Goal: Transaction & Acquisition: Obtain resource

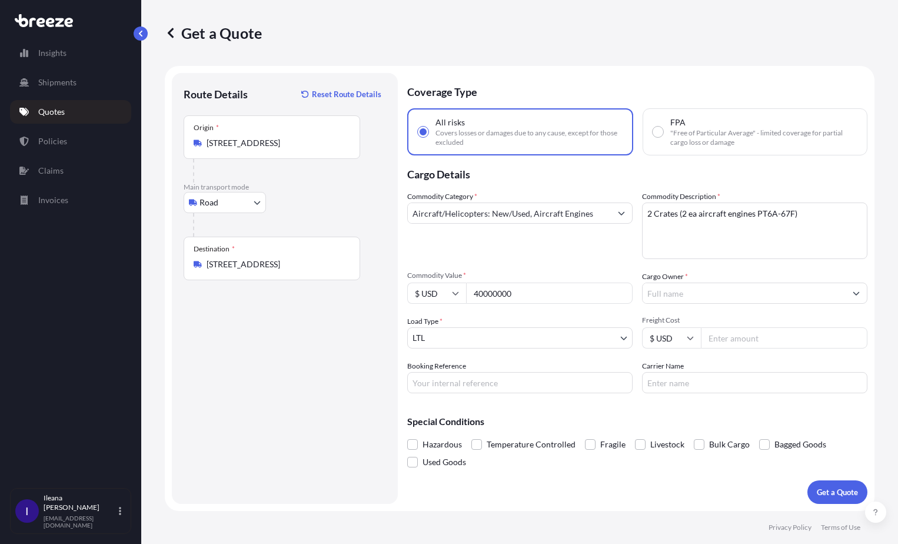
select select "Road"
select select "1"
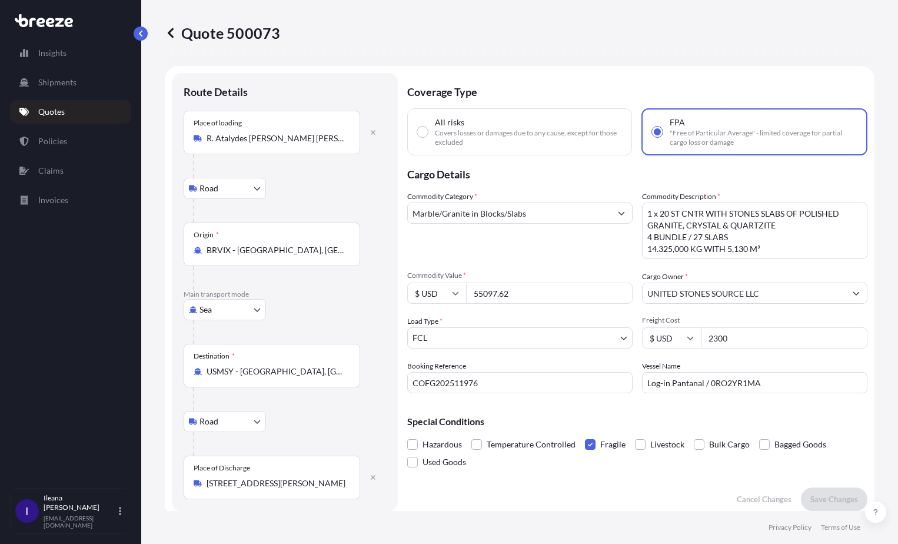
select select "Road"
select select "Sea"
select select "Road"
select select "2"
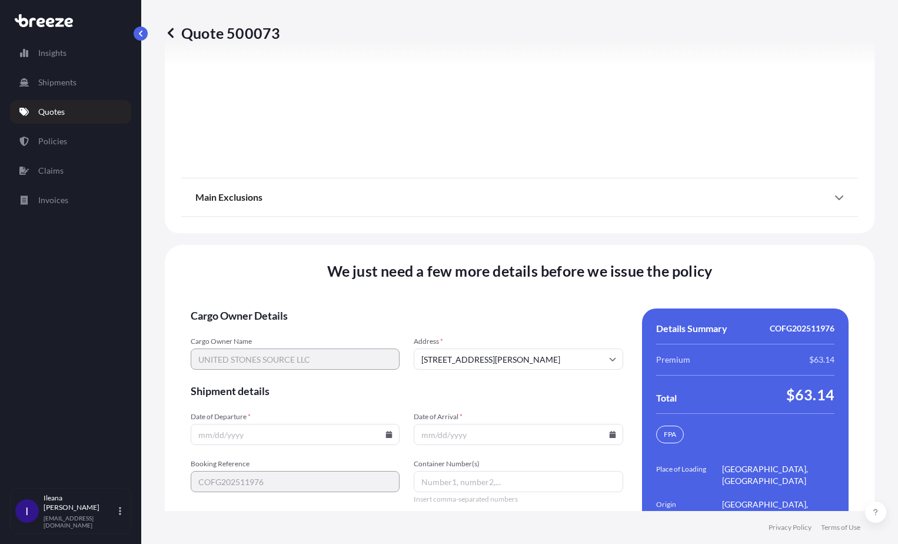
scroll to position [1720, 0]
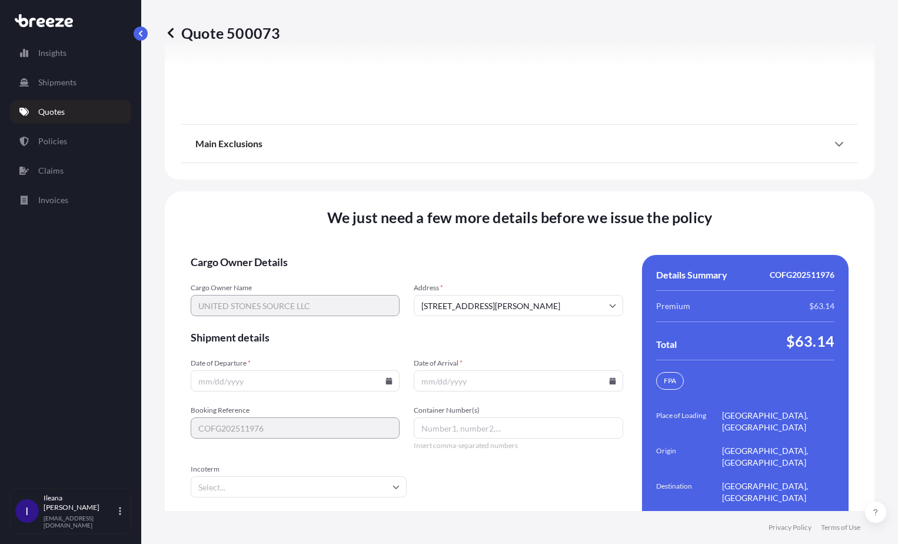
click at [254, 370] on input "Date of Departure *" at bounding box center [295, 380] width 209 height 21
click at [386, 377] on icon at bounding box center [389, 380] width 6 height 7
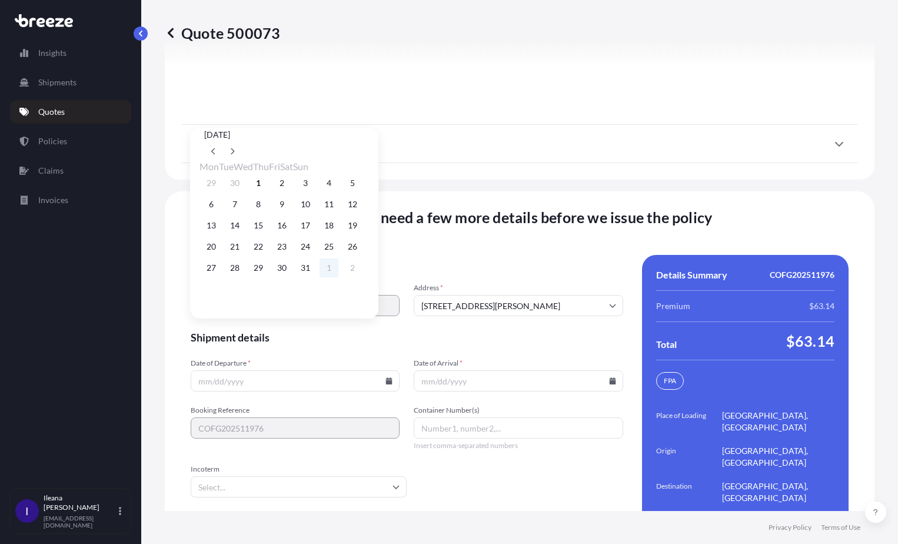
click at [338, 275] on button "1" at bounding box center [328, 267] width 19 height 19
type input "[DATE]"
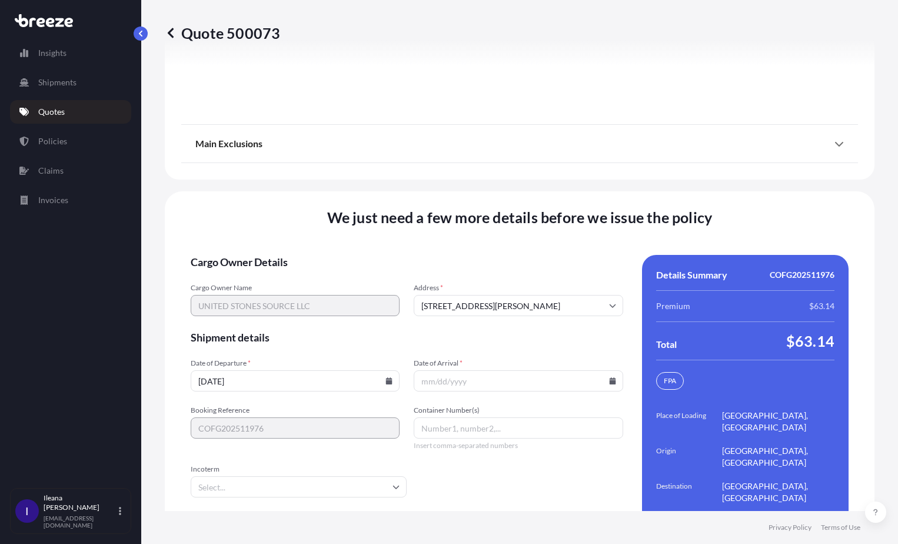
click at [386, 377] on icon at bounding box center [389, 380] width 6 height 7
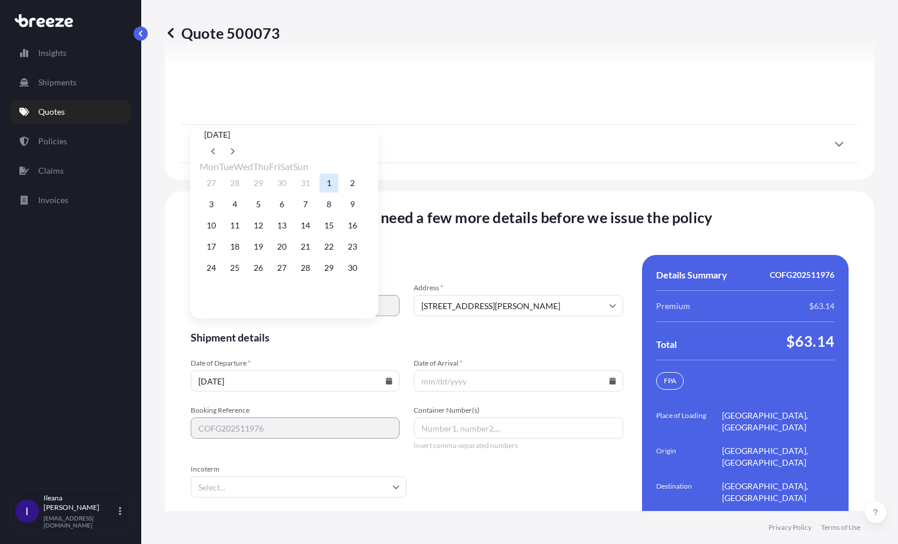
click at [338, 179] on button "1" at bounding box center [328, 183] width 19 height 19
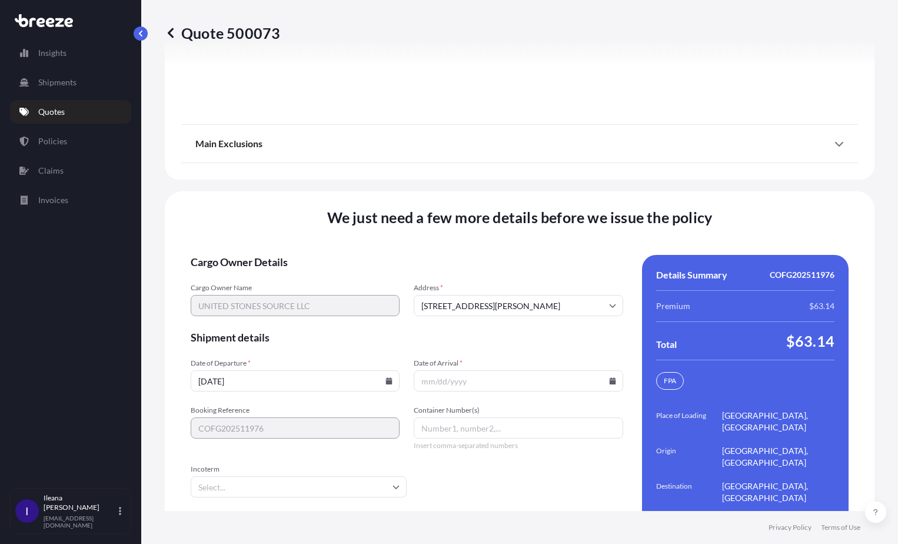
click at [386, 377] on icon at bounding box center [388, 380] width 7 height 7
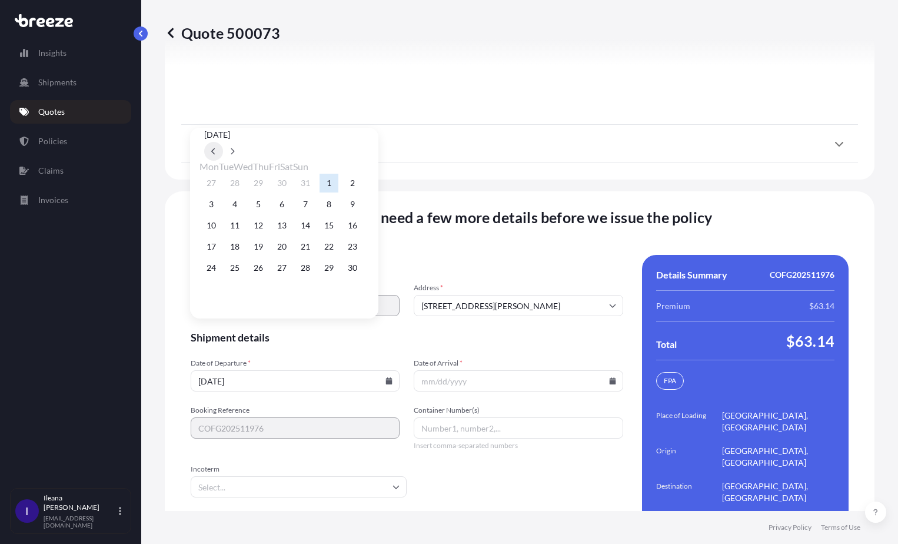
click at [223, 142] on button at bounding box center [213, 151] width 19 height 19
click at [338, 270] on button "1" at bounding box center [328, 267] width 19 height 19
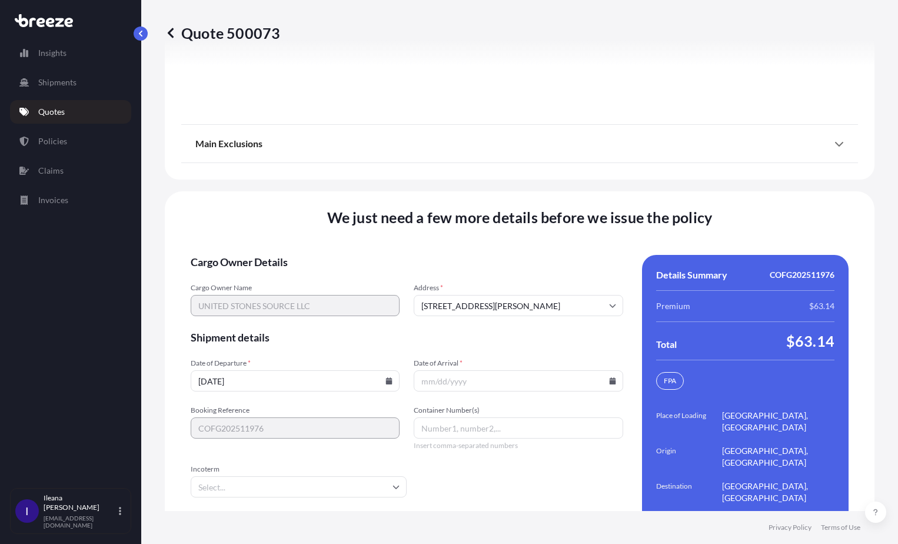
click at [609, 377] on icon at bounding box center [612, 380] width 6 height 7
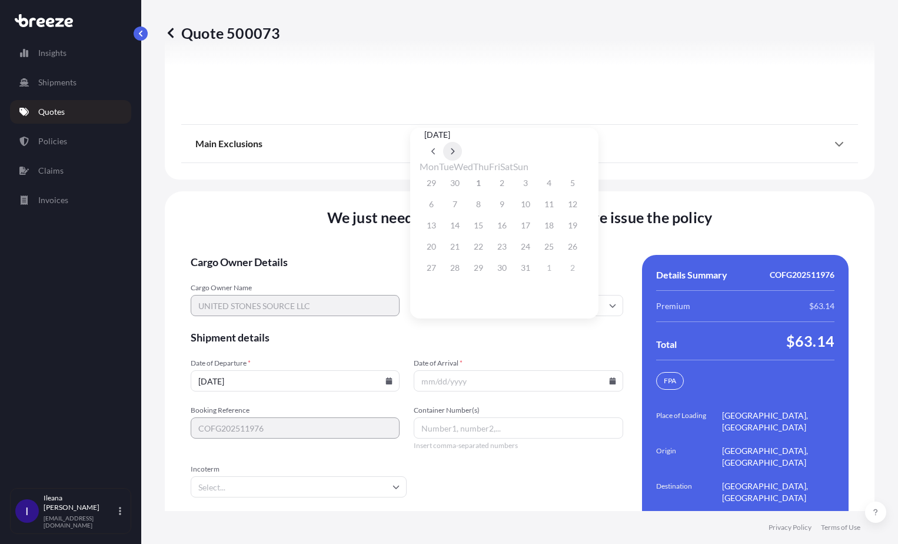
click at [455, 148] on icon at bounding box center [452, 151] width 5 height 7
click at [538, 184] on div "27 28 29 30 31 1 2" at bounding box center [504, 182] width 169 height 21
click at [541, 184] on div "27 28 29 30 31 1 2" at bounding box center [504, 182] width 169 height 21
click at [435, 148] on icon at bounding box center [433, 151] width 4 height 6
click at [542, 271] on div "27 28 29 30 31 1 2" at bounding box center [504, 267] width 169 height 21
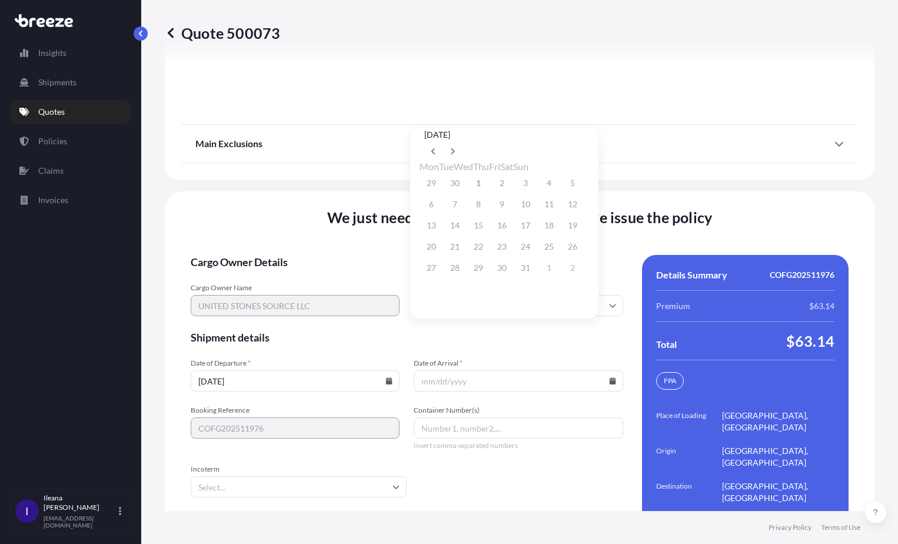
click at [480, 370] on input "Date of Arrival *" at bounding box center [518, 380] width 209 height 21
click at [479, 370] on input "Date of Arrival *" at bounding box center [518, 380] width 209 height 21
click at [610, 370] on input "Date of Arrival *" at bounding box center [518, 380] width 209 height 21
click at [604, 370] on input "Date of Arrival *" at bounding box center [518, 380] width 209 height 21
click at [609, 377] on icon at bounding box center [612, 380] width 6 height 7
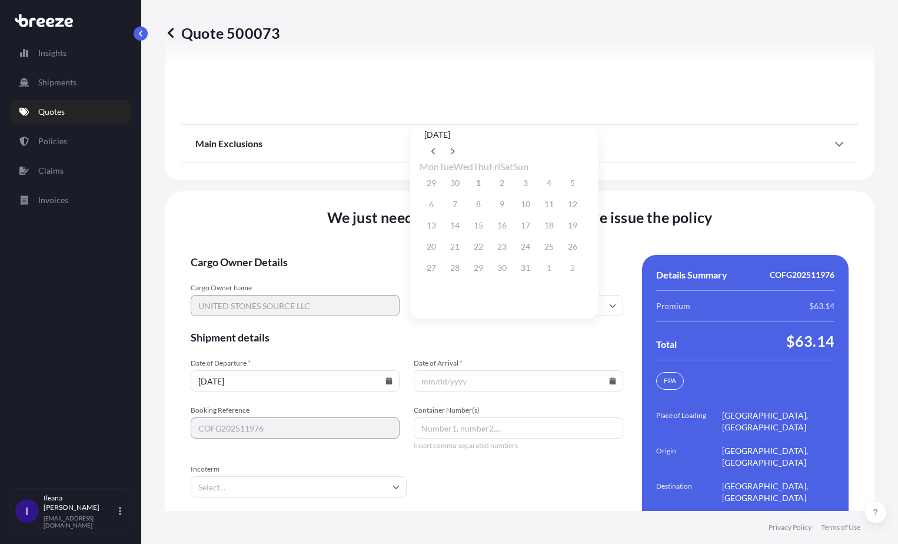
click at [540, 271] on div "27 28 29 30 31 1 2" at bounding box center [504, 267] width 169 height 21
click at [384, 330] on span "Shipment details" at bounding box center [407, 337] width 432 height 14
click at [437, 417] on input "Container Number(s)" at bounding box center [518, 427] width 209 height 21
paste input "TRHU1767850"
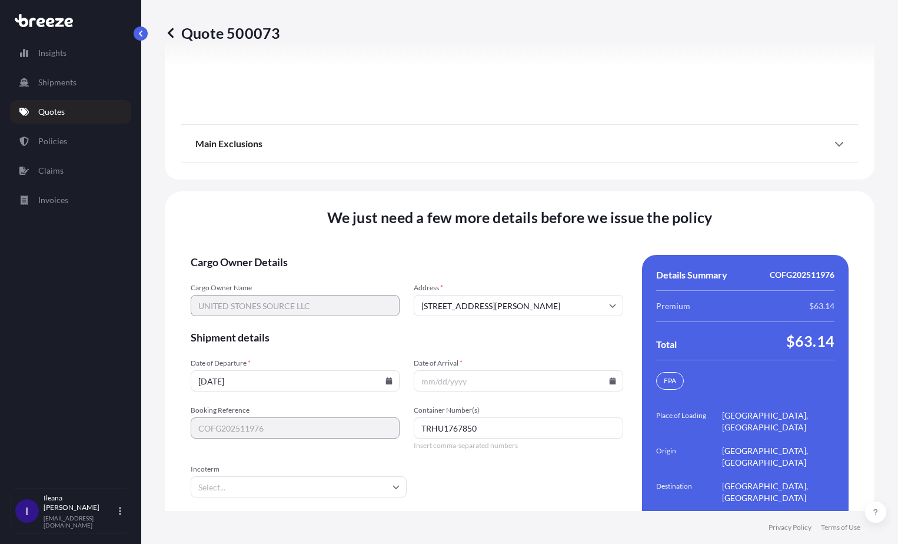
type input "TRHU1767850"
click at [434, 370] on input "Date of Arrival *" at bounding box center [518, 380] width 209 height 21
click at [609, 377] on icon at bounding box center [612, 380] width 7 height 7
click at [540, 270] on div "27 28 29 30 31 1 2" at bounding box center [504, 267] width 169 height 21
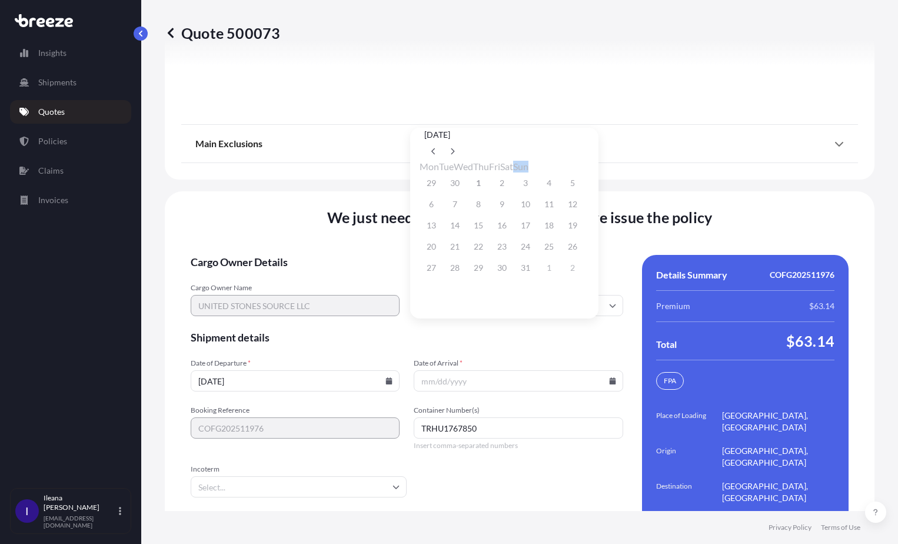
click at [540, 270] on div "27 28 29 30 31 1 2" at bounding box center [504, 267] width 169 height 21
click at [448, 370] on input "Date of Arrival *" at bounding box center [518, 380] width 209 height 21
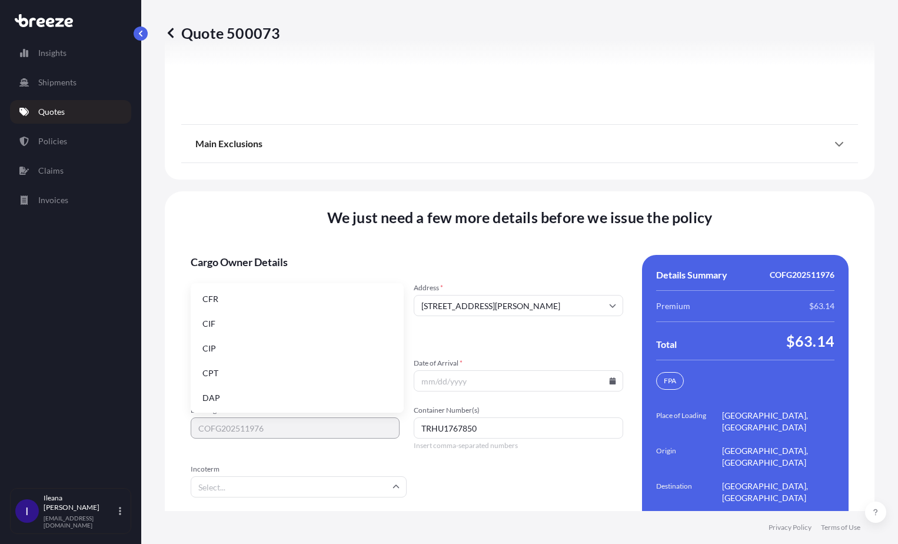
click at [219, 476] on input "Incoterm" at bounding box center [299, 486] width 216 height 21
click at [223, 396] on li "FOB" at bounding box center [297, 396] width 204 height 22
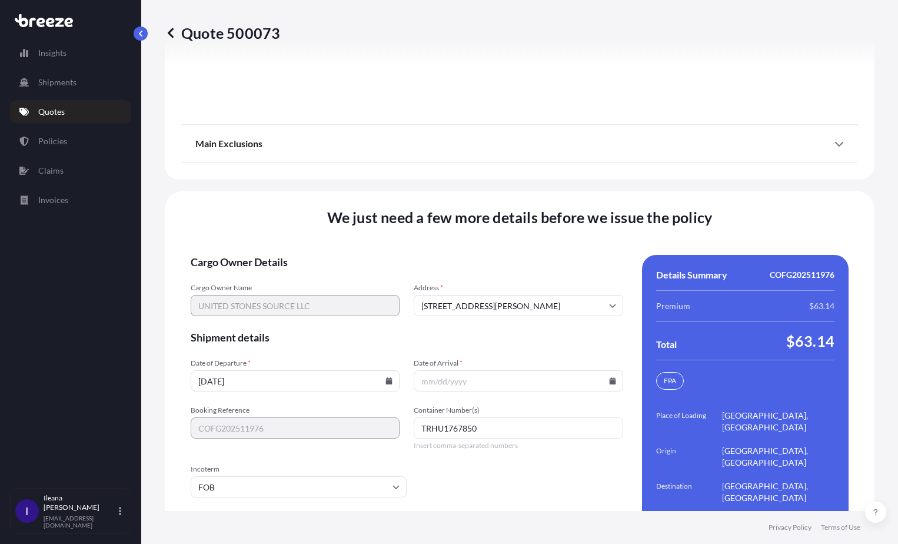
click at [538, 444] on form "Cargo Owner Details Cargo Owner Name UNITED STONES SOURCE LLC Address * [STREET…" at bounding box center [407, 422] width 432 height 334
click at [523, 420] on form "Cargo Owner Details Cargo Owner Name UNITED STONES SOURCE LLC Address * [STREET…" at bounding box center [407, 422] width 432 height 334
click at [392, 476] on input "FOB" at bounding box center [299, 486] width 216 height 21
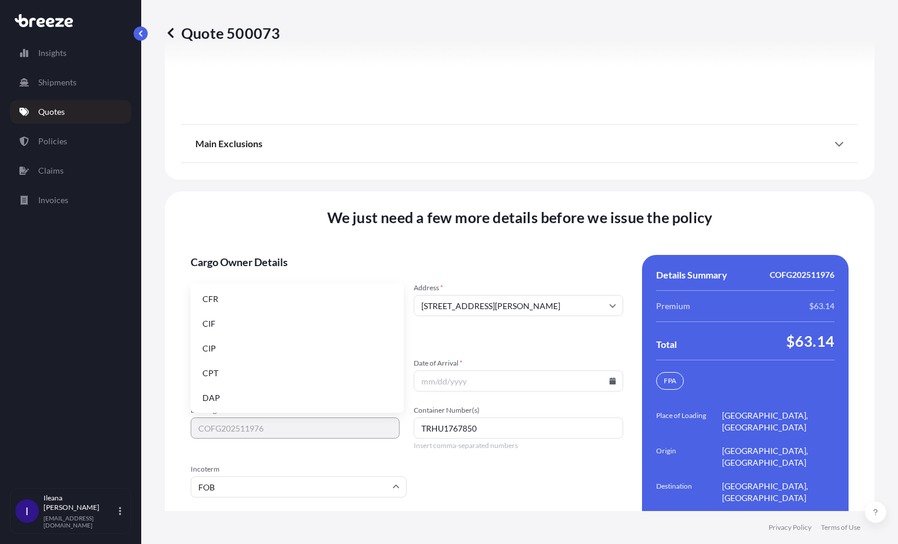
click at [392, 476] on input "FOB" at bounding box center [299, 486] width 216 height 21
click at [513, 437] on form "Cargo Owner Details Cargo Owner Name UNITED STONES SOURCE LLC Address * [STREET…" at bounding box center [407, 422] width 432 height 334
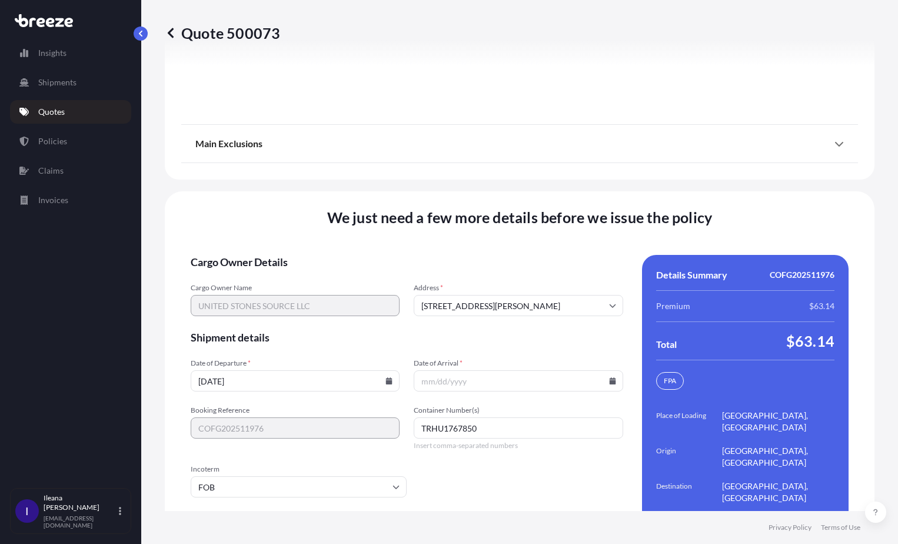
click at [441, 370] on input "Date of Arrival *" at bounding box center [518, 380] width 209 height 21
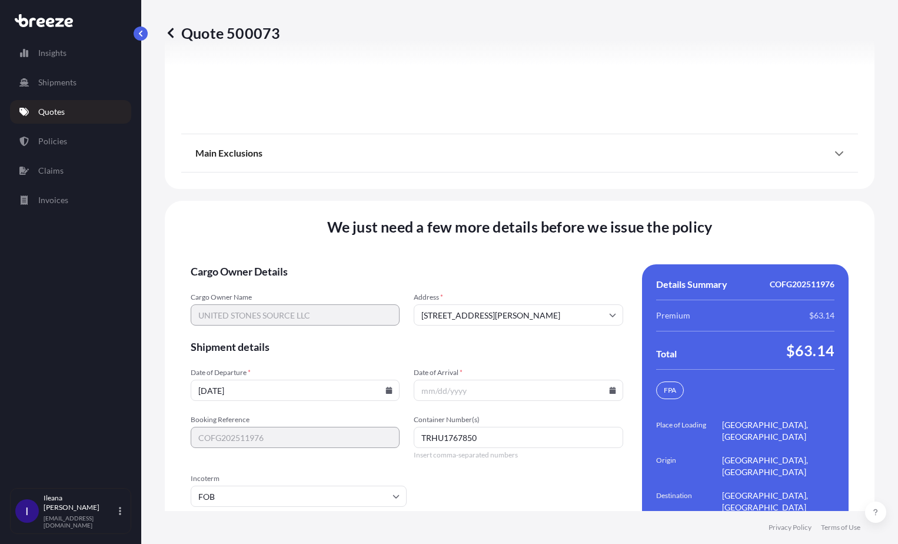
scroll to position [1720, 0]
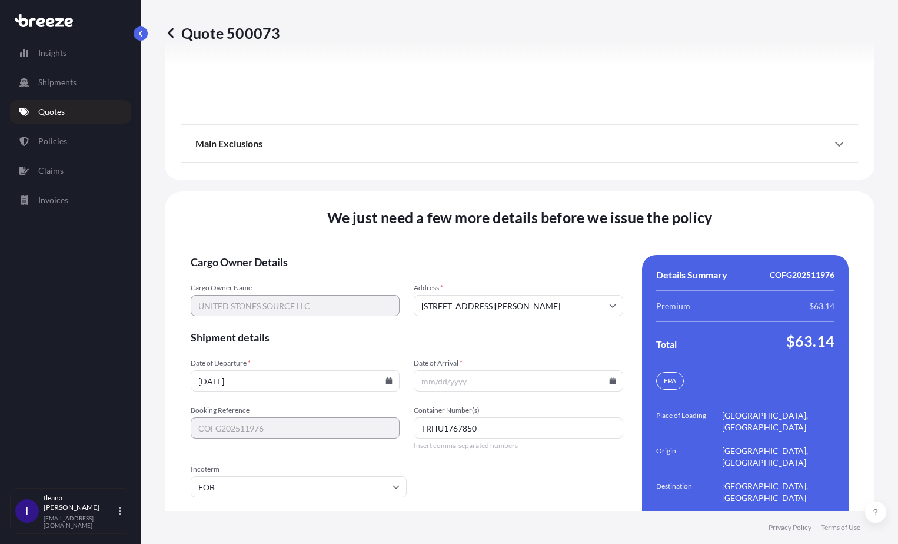
click at [680, 409] on span "Place of Loading" at bounding box center [689, 421] width 66 height 24
click at [660, 372] on div "FPA" at bounding box center [670, 381] width 28 height 18
click at [541, 370] on input "Date of Arrival *" at bounding box center [518, 380] width 209 height 21
click at [518, 370] on input "Date of Arrival *" at bounding box center [518, 380] width 209 height 21
click at [387, 377] on icon at bounding box center [388, 380] width 7 height 7
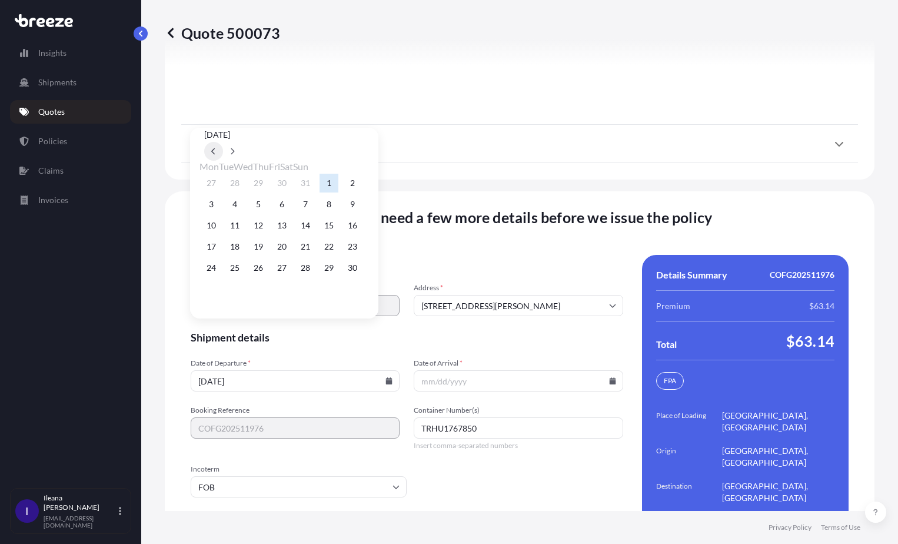
click at [216, 148] on icon at bounding box center [213, 151] width 5 height 7
click at [264, 181] on button "1" at bounding box center [258, 183] width 19 height 19
type input "[DATE]"
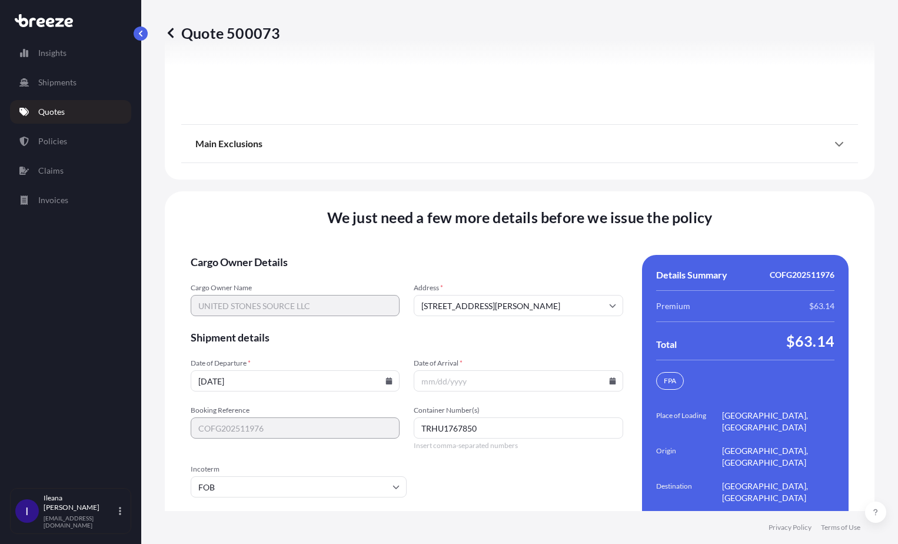
click at [609, 377] on icon at bounding box center [612, 380] width 6 height 7
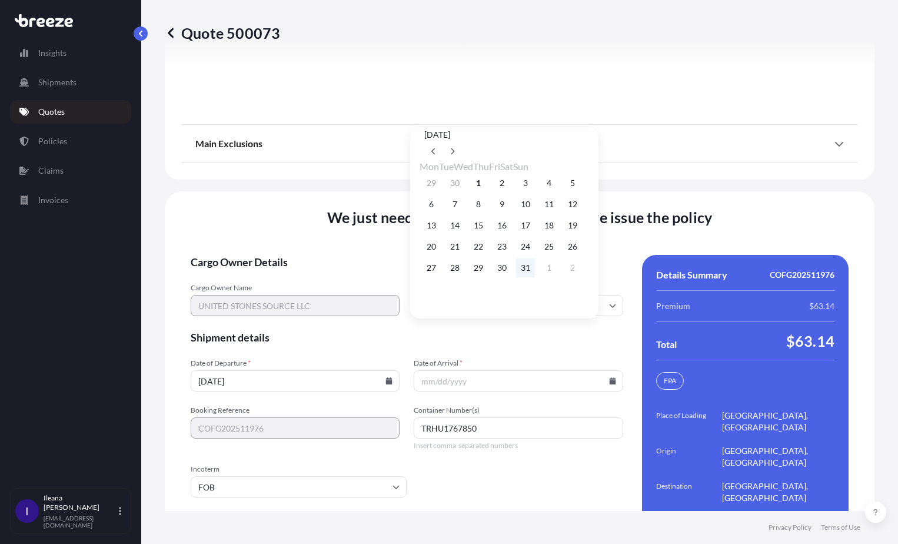
click at [535, 272] on button "31" at bounding box center [525, 267] width 19 height 19
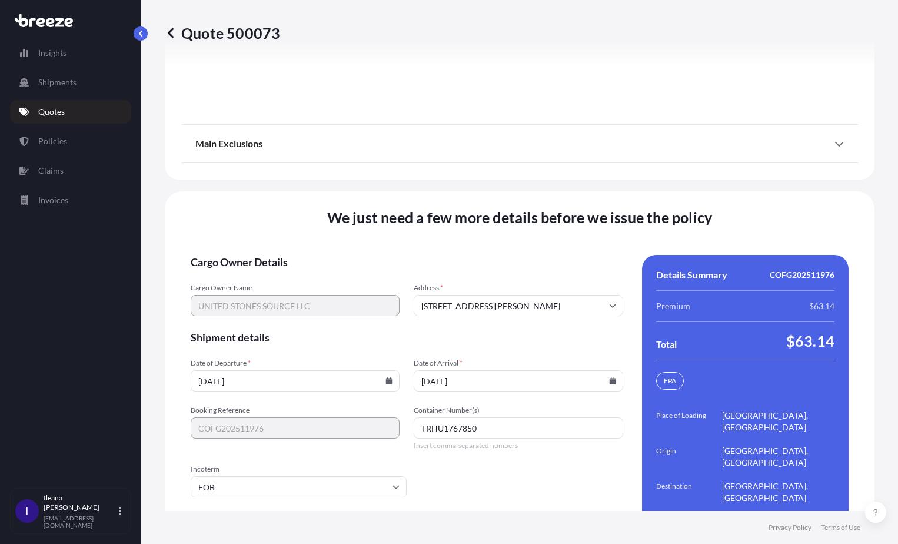
type input "[DATE]"
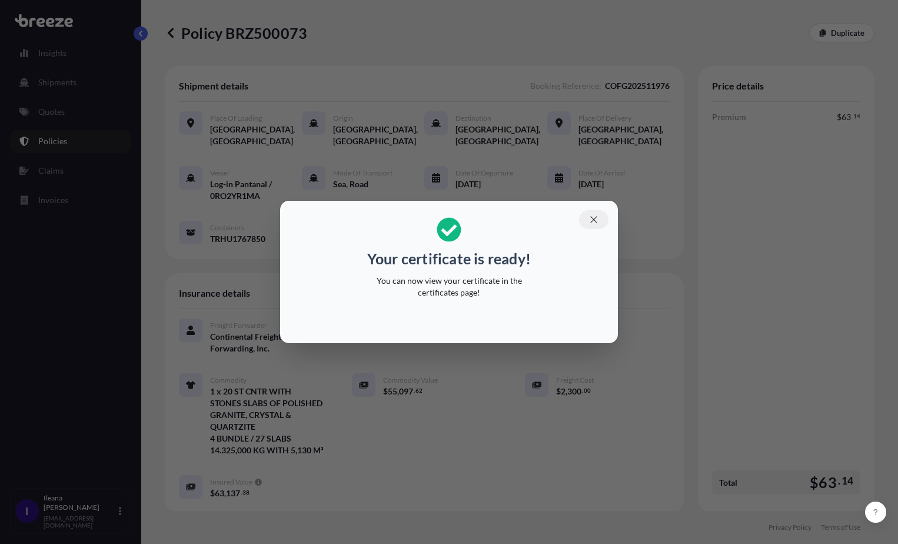
click at [601, 217] on button "button" at bounding box center [593, 219] width 29 height 19
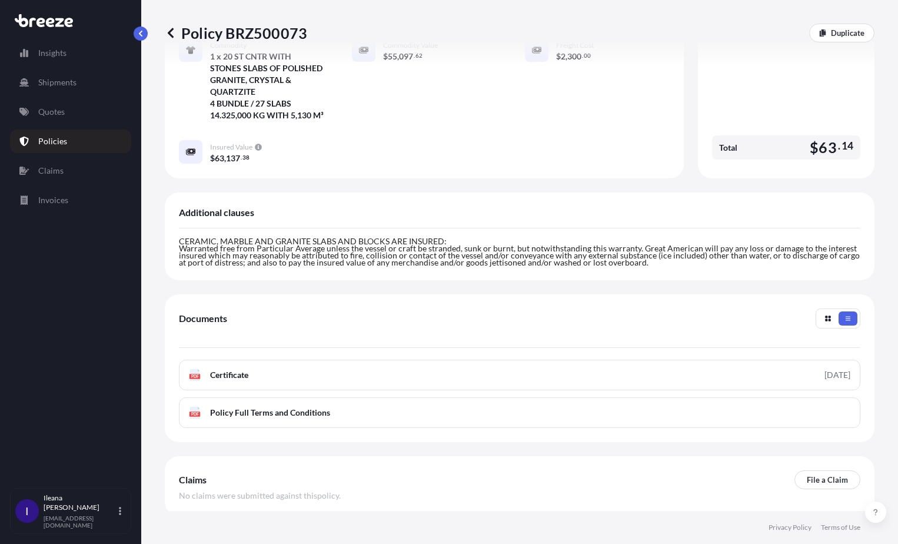
scroll to position [403, 0]
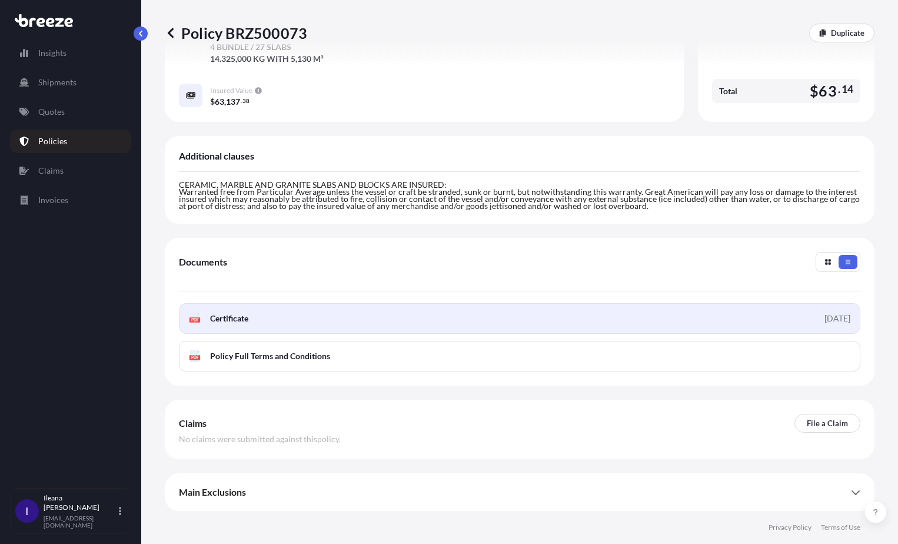
click at [264, 315] on link "PDF Certificate [DATE]" at bounding box center [519, 318] width 681 height 31
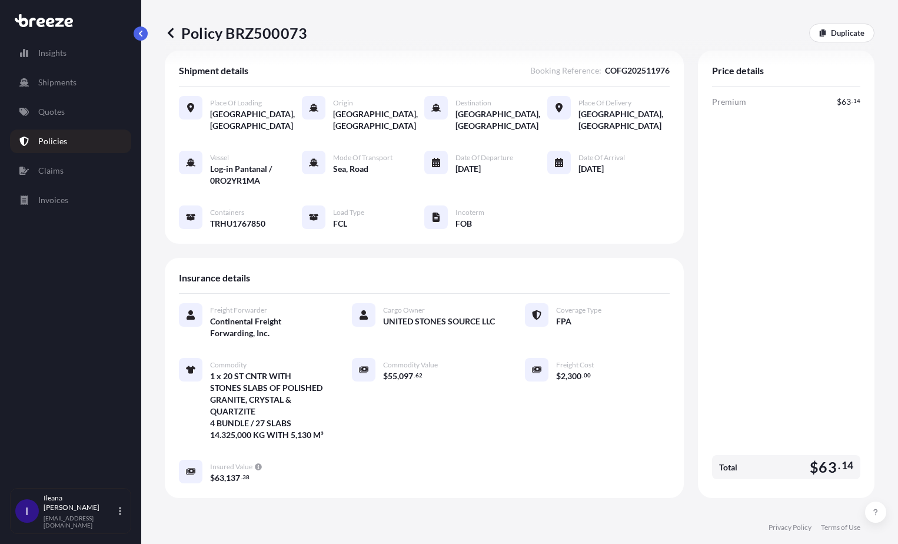
scroll to position [0, 0]
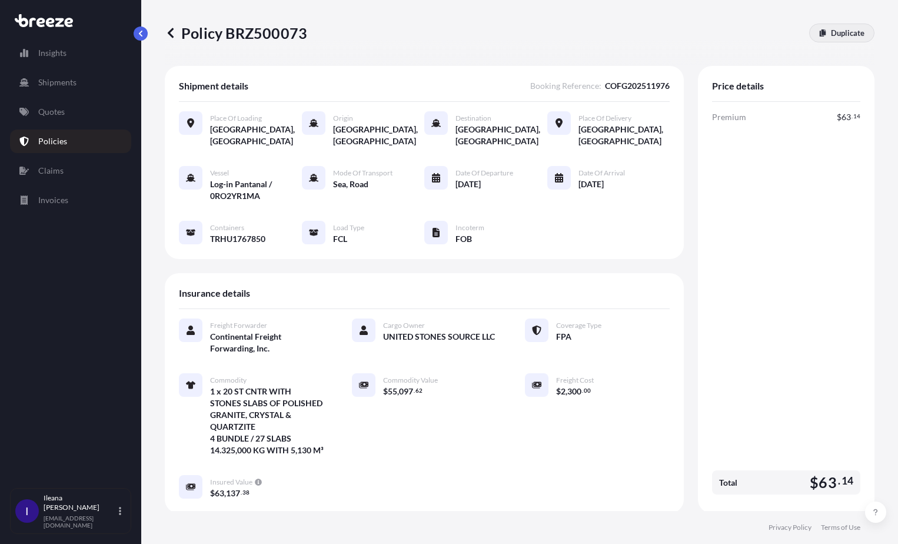
click at [831, 32] on p "Duplicate" at bounding box center [848, 33] width 34 height 12
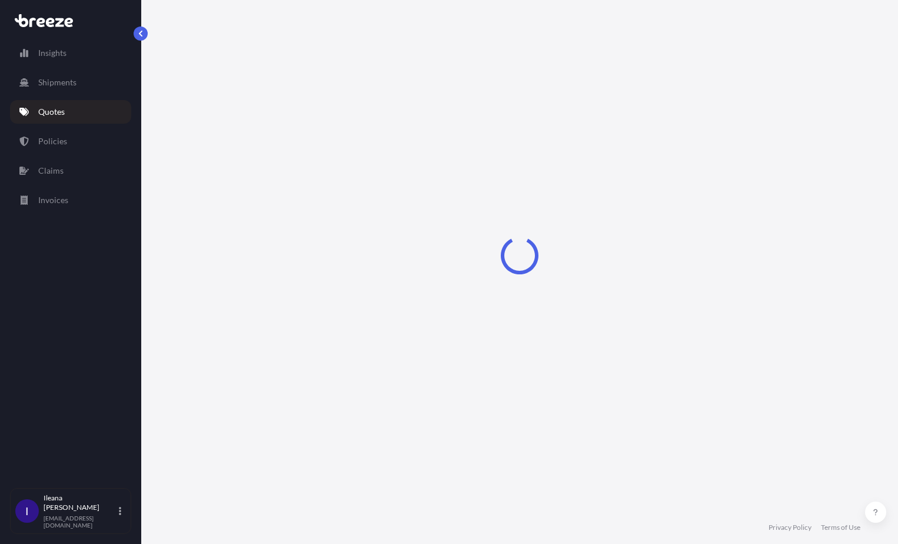
select select "Road"
select select "Sea"
select select "Road"
select select "2"
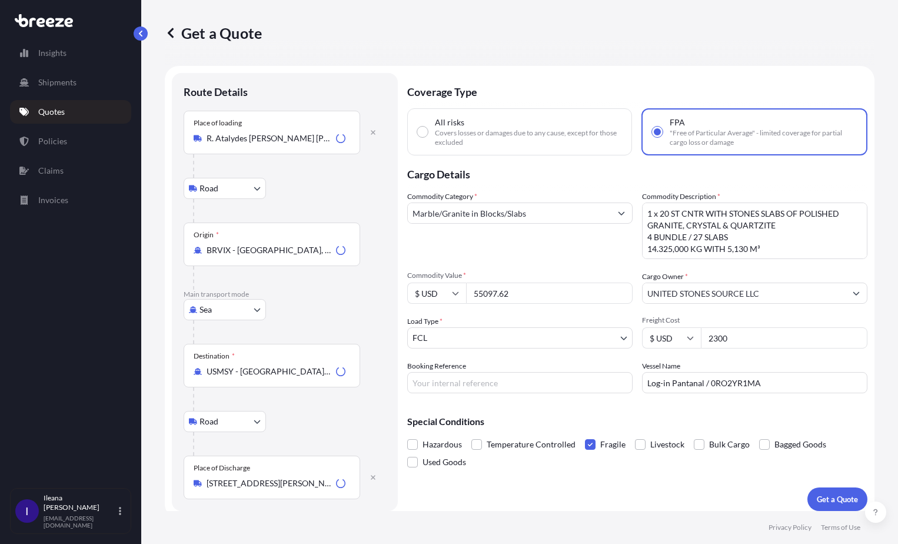
scroll to position [7, 0]
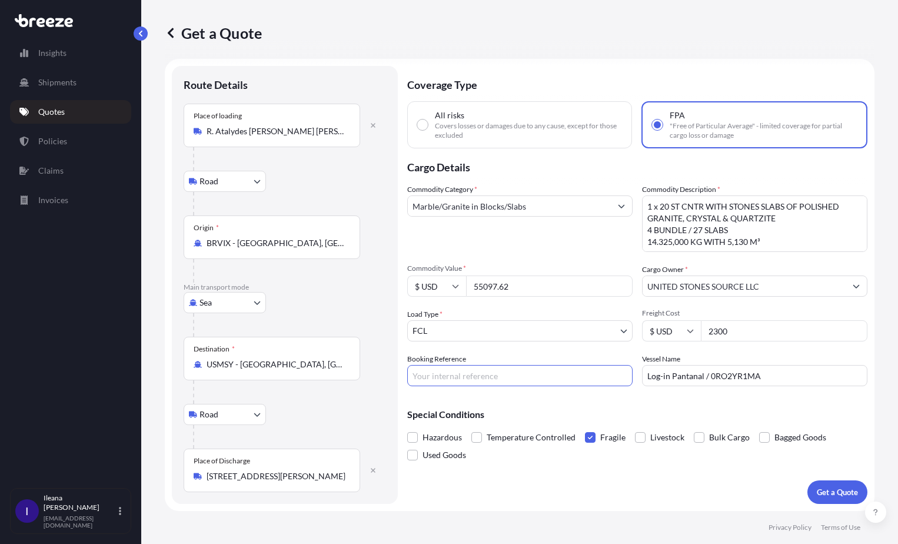
click at [427, 372] on input "Booking Reference" at bounding box center [519, 375] width 225 height 21
paste input "COFG202511990"
type input "COFG202511990"
click at [697, 228] on textarea "1 x 20 ST CNTR WITH STONES SLABS OF POLISHED GRANITE, CRYSTAL & QUARTZITE 4 BUN…" at bounding box center [754, 223] width 225 height 56
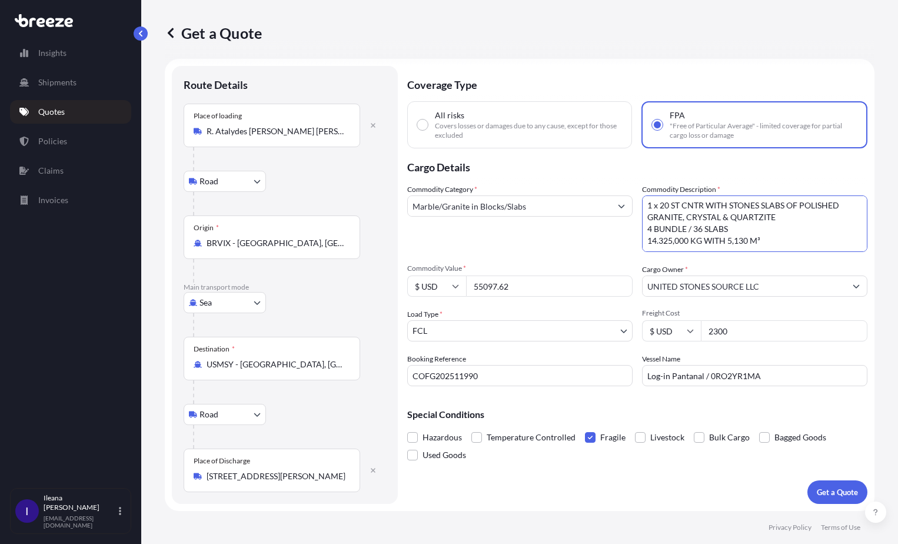
drag, startPoint x: 667, startPoint y: 239, endPoint x: 640, endPoint y: 241, distance: 27.1
click at [642, 241] on textarea "1 x 20 ST CNTR WITH STONES SLABS OF POLISHED GRANITE, CRYSTAL & QUARTZITE 4 BUN…" at bounding box center [754, 223] width 225 height 56
click at [652, 240] on textarea "1 x 20 ST CNTR WITH STONES SLABS OF POLISHED GRANITE, CRYSTAL & QUARTZITE 4 BUN…" at bounding box center [754, 223] width 225 height 56
drag, startPoint x: 741, startPoint y: 238, endPoint x: 724, endPoint y: 238, distance: 17.1
click at [724, 238] on textarea "1 x 20 ST CNTR WITH STONES SLABS OF POLISHED GRANITE, CRYSTAL & QUARTZITE 4 BUN…" at bounding box center [754, 223] width 225 height 56
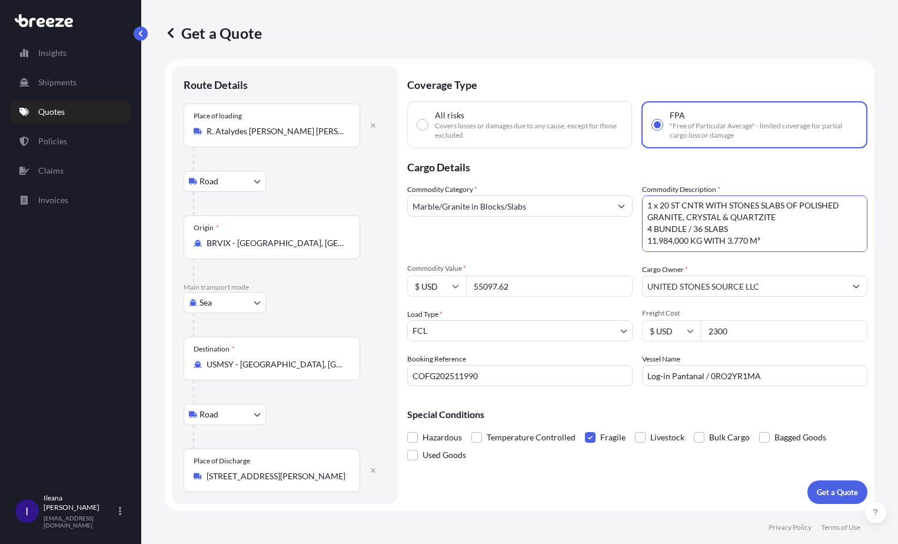
type textarea "1 x 20 ST CNTR WITH STONES SLABS OF POLISHED GRANITE, CRYSTAL & QUARTZITE 4 BUN…"
drag, startPoint x: 520, startPoint y: 284, endPoint x: 472, endPoint y: 282, distance: 47.7
click at [472, 282] on input "55097.62" at bounding box center [549, 285] width 167 height 21
click at [598, 237] on div "Commodity Category * Marble/Granite in Blocks/Slabs" at bounding box center [519, 218] width 225 height 68
click at [485, 287] on input "1550.85" at bounding box center [549, 285] width 167 height 21
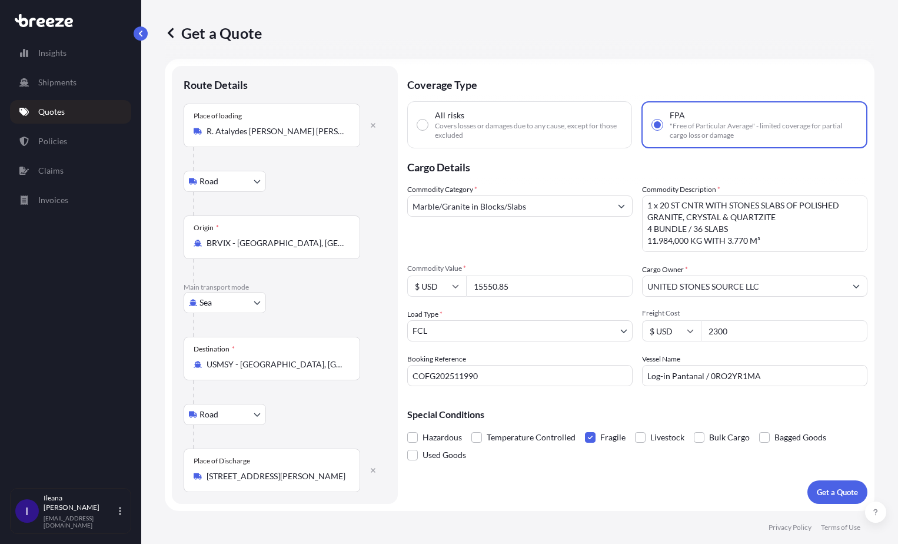
type input "15550.85"
click at [511, 307] on div "Commodity Category * Marble/Granite in Blocks/Slabs Commodity Description * 1 x…" at bounding box center [637, 285] width 460 height 202
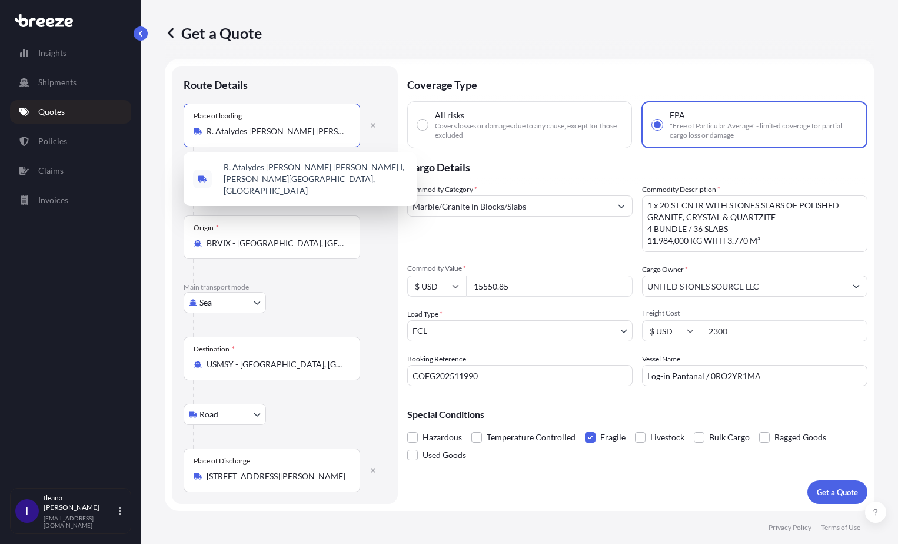
click at [286, 133] on input "R. Atalydes [PERSON_NAME] [PERSON_NAME] I, [PERSON_NAME] - ES, 29168-055, [GEOG…" at bounding box center [276, 131] width 139 height 12
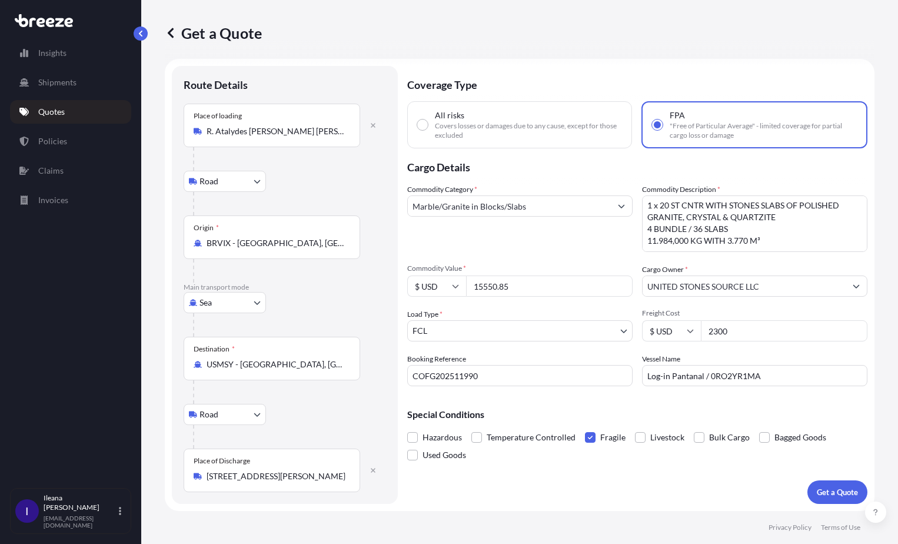
drag, startPoint x: 347, startPoint y: 130, endPoint x: 219, endPoint y: 128, distance: 127.7
click at [219, 128] on div "R. Atalydes [PERSON_NAME] [PERSON_NAME] I, [PERSON_NAME] - ES, 29168-055, [GEOG…" at bounding box center [272, 131] width 157 height 12
click at [219, 128] on input "R. Atalydes [PERSON_NAME] [PERSON_NAME] I, [PERSON_NAME] - ES, 29168-055, [GEOG…" at bounding box center [276, 131] width 139 height 12
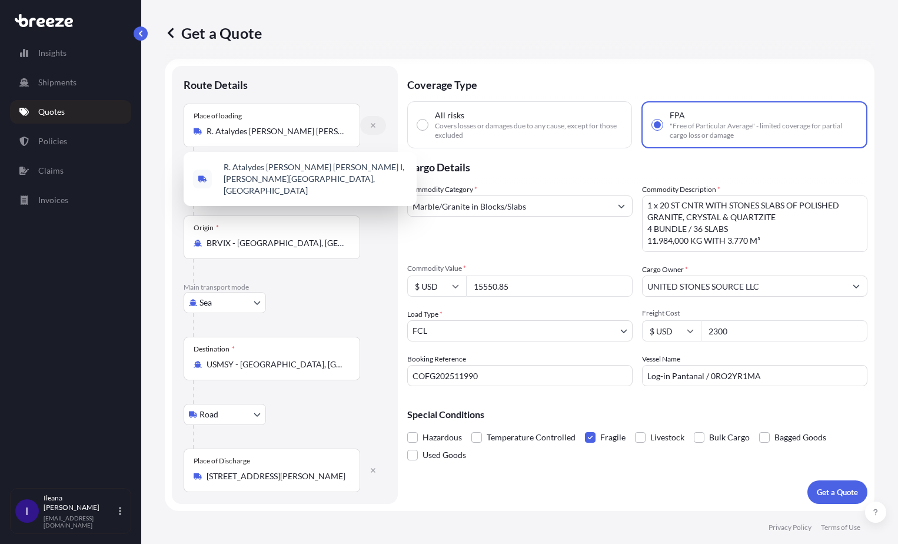
click at [375, 124] on icon "button" at bounding box center [372, 125] width 7 height 7
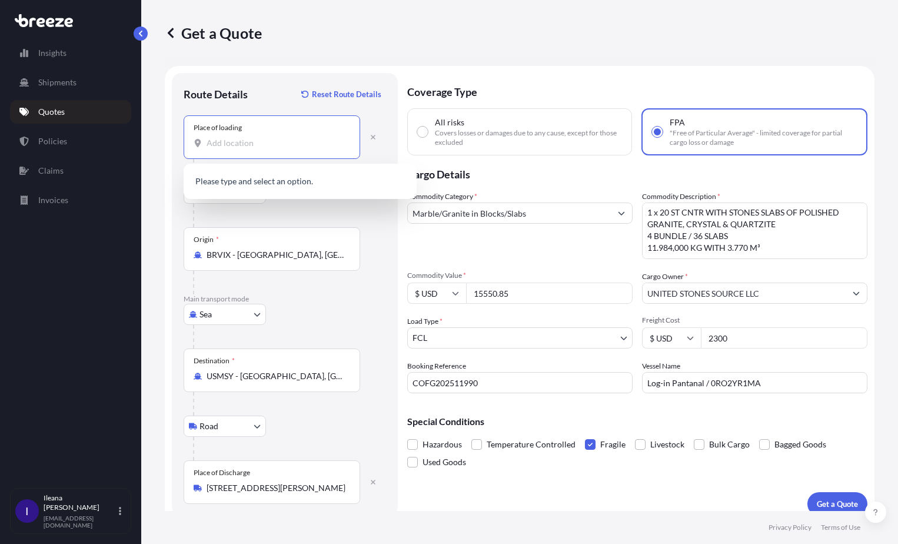
click at [220, 146] on input "Place of loading" at bounding box center [276, 143] width 139 height 12
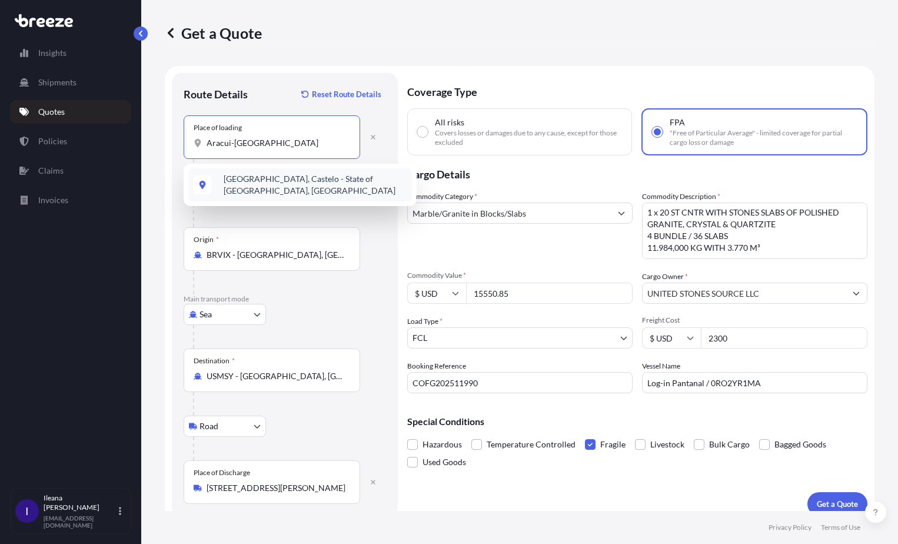
click at [347, 181] on span "[GEOGRAPHIC_DATA], Castelo - State of [GEOGRAPHIC_DATA], [GEOGRAPHIC_DATA]" at bounding box center [316, 185] width 184 height 24
type input "[GEOGRAPHIC_DATA], Castelo - State of [GEOGRAPHIC_DATA], [GEOGRAPHIC_DATA]"
select select "Road"
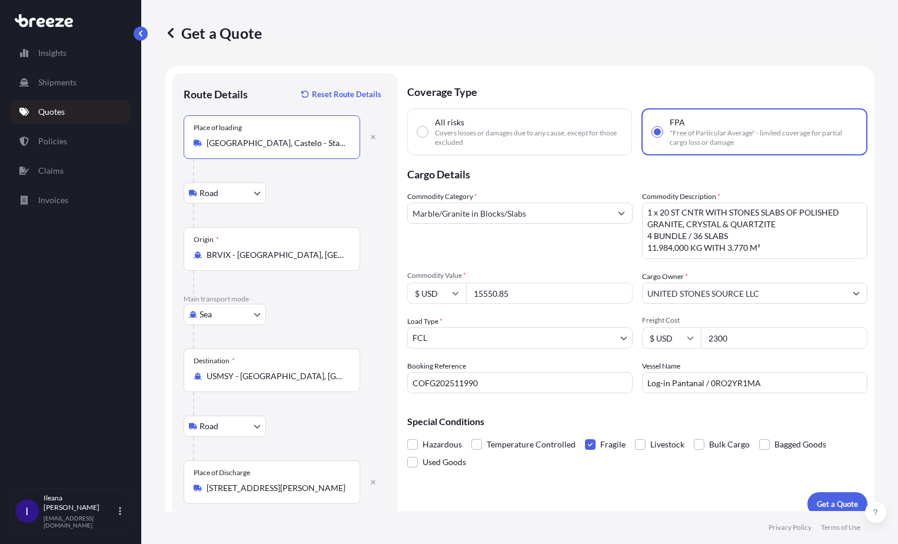
scroll to position [12, 0]
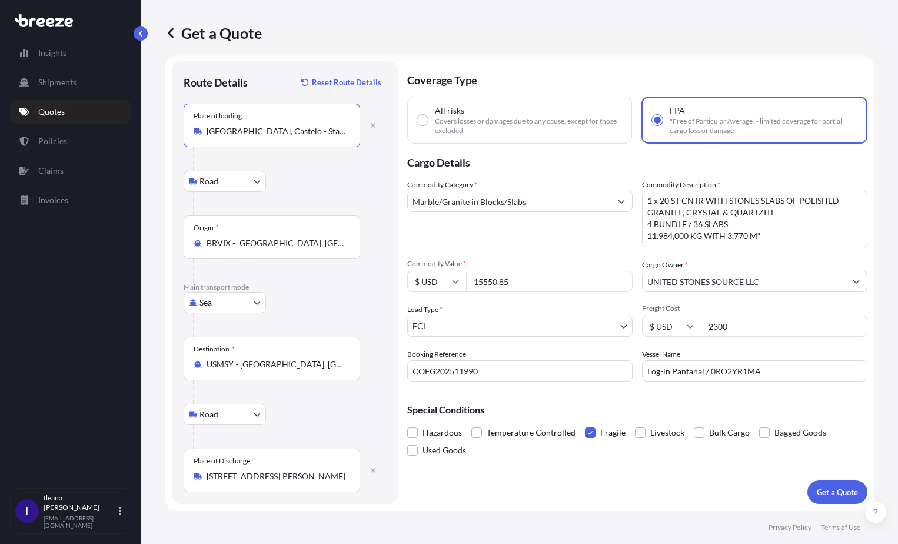
type input "[GEOGRAPHIC_DATA], Castelo - State of [GEOGRAPHIC_DATA], [GEOGRAPHIC_DATA]"
click at [422, 121] on input "All risks Covers losses or damages due to any cause, except for those excluded" at bounding box center [422, 120] width 11 height 11
radio input "true"
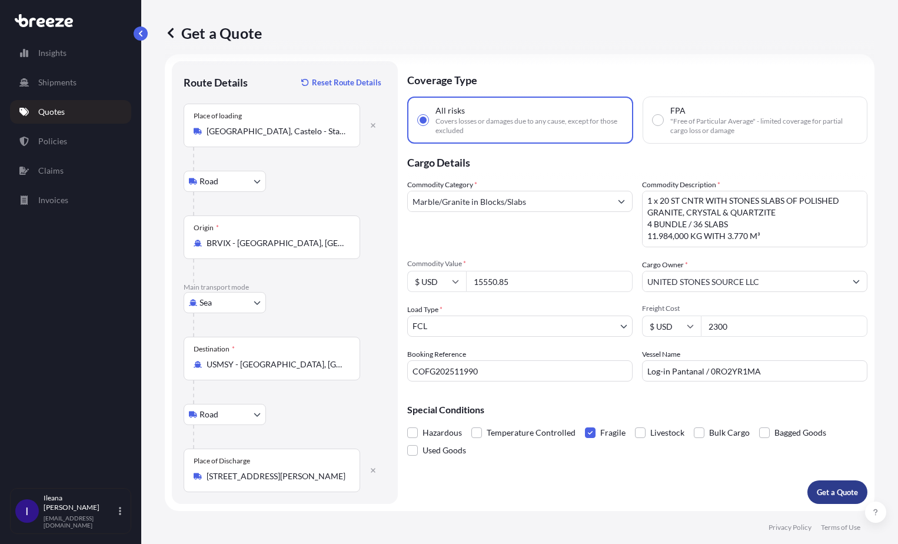
click at [835, 490] on p "Get a Quote" at bounding box center [837, 492] width 41 height 12
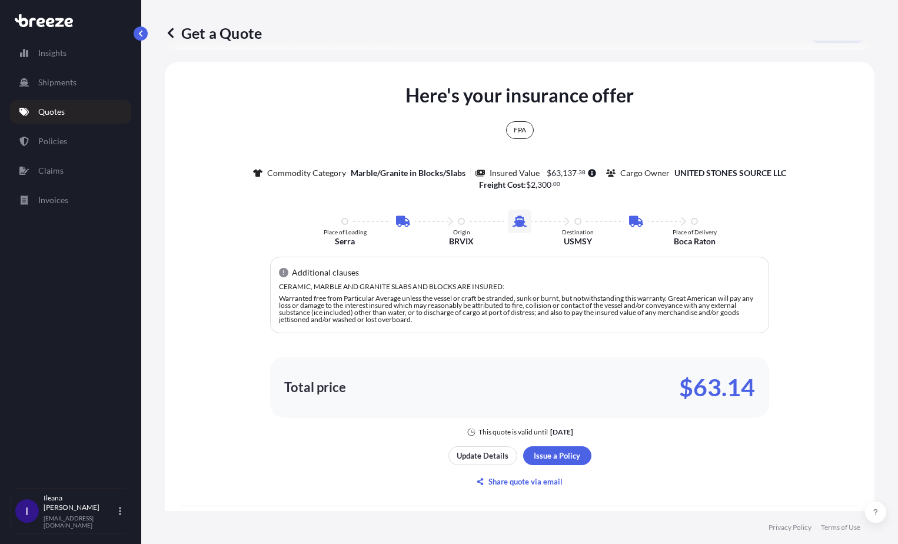
scroll to position [530, 0]
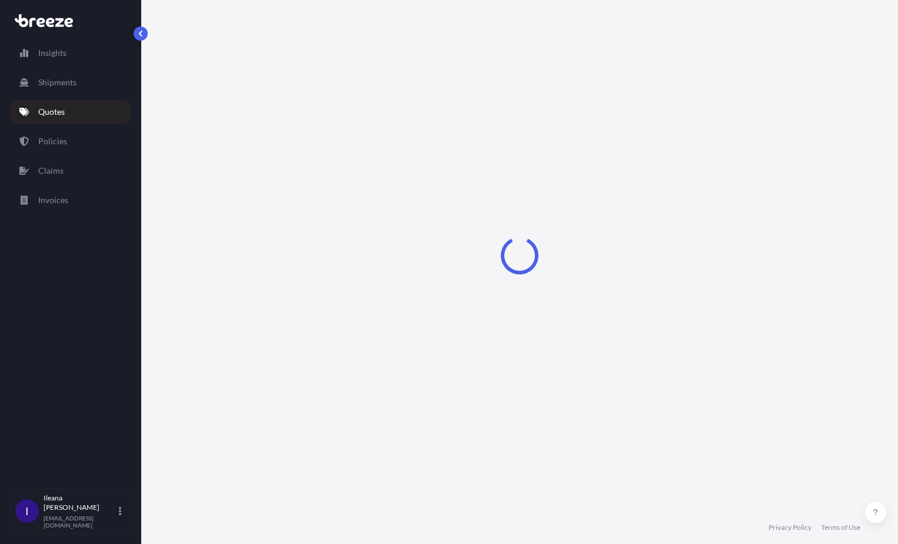
select select "Road"
select select "Sea"
select select "Road"
select select "2"
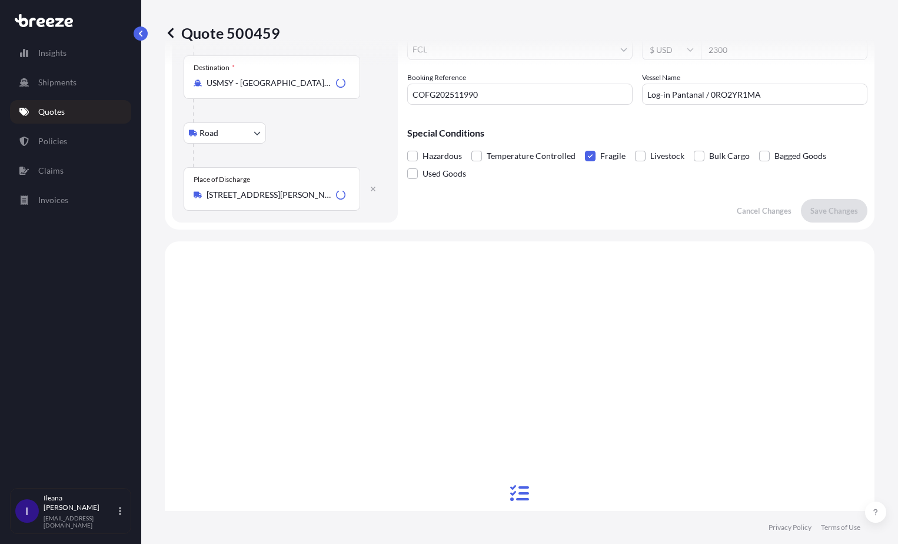
scroll to position [471, 0]
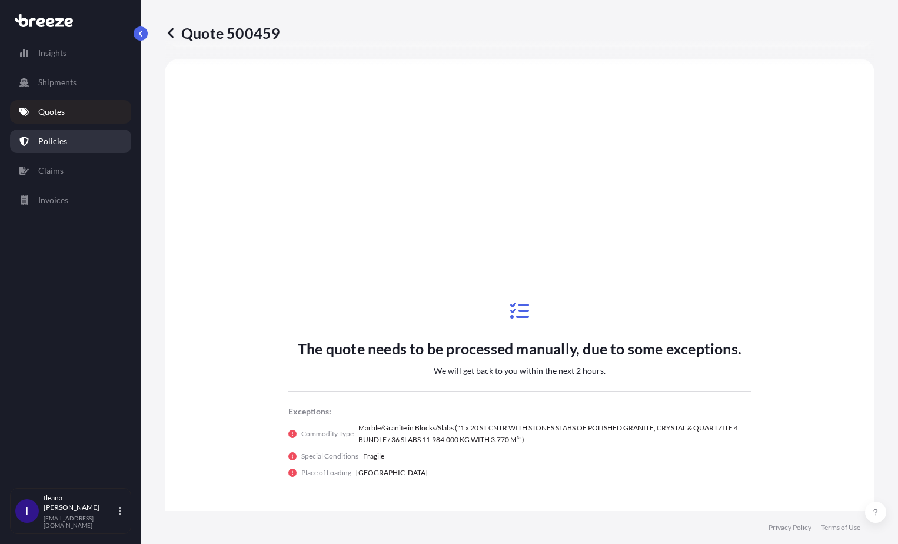
click at [53, 141] on p "Policies" at bounding box center [52, 141] width 29 height 12
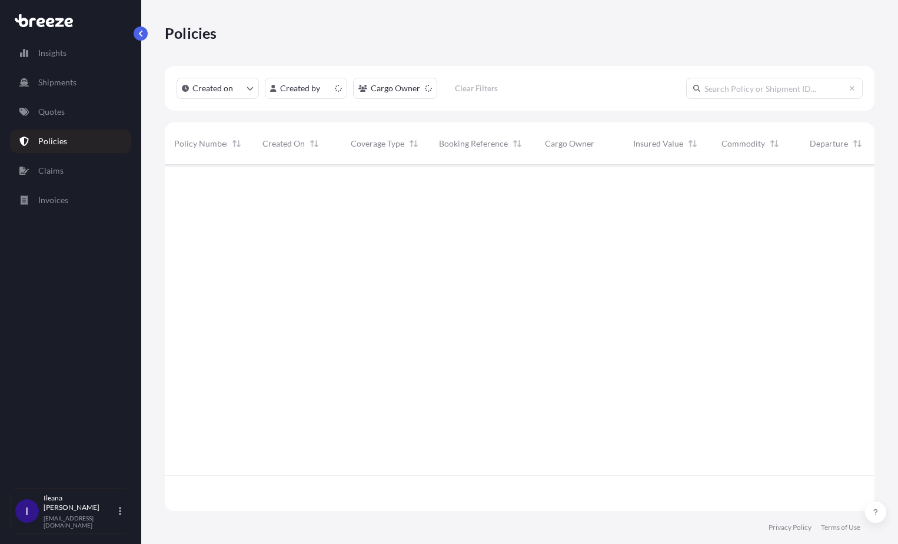
scroll to position [344, 701]
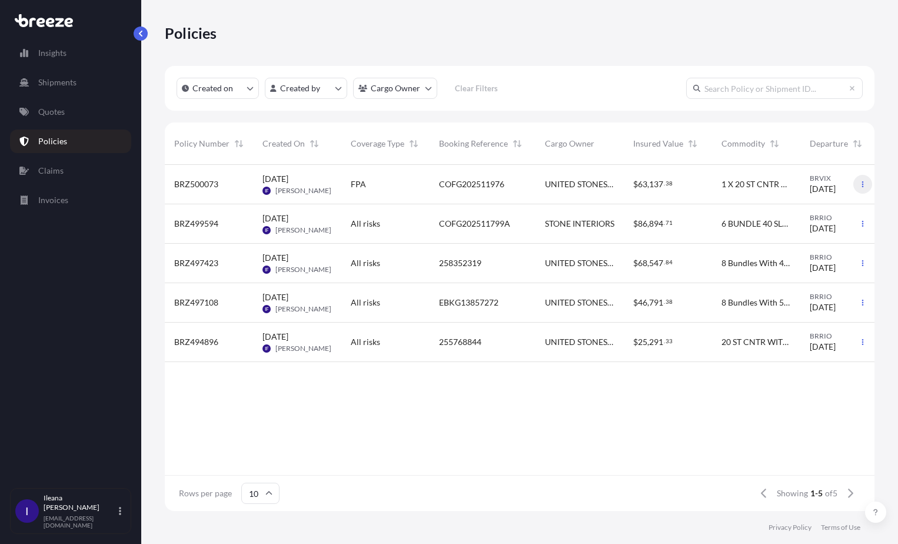
click at [861, 184] on icon "button" at bounding box center [862, 184] width 7 height 7
click at [335, 183] on div "[DATE] IF [PERSON_NAME]" at bounding box center [297, 184] width 88 height 39
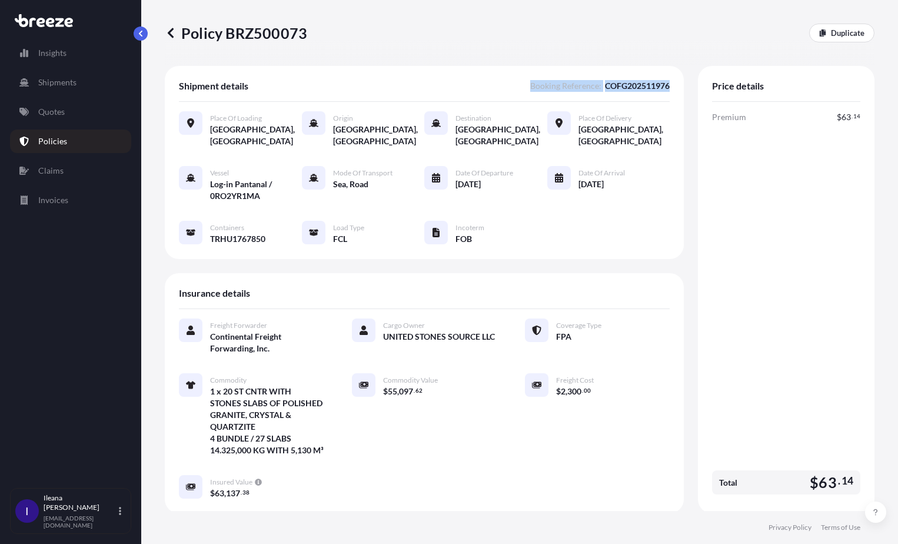
drag, startPoint x: 522, startPoint y: 85, endPoint x: 671, endPoint y: 86, distance: 148.9
click at [671, 86] on div "Shipment details Booking Reference : COFG202511976 Place of Loading [GEOGRAPHIC…" at bounding box center [424, 162] width 519 height 193
drag, startPoint x: 671, startPoint y: 86, endPoint x: 655, endPoint y: 86, distance: 15.3
copy span "Booking Reference : COFG202511976"
